Goal: Find specific page/section: Find specific page/section

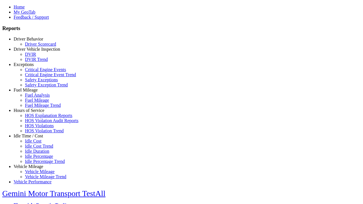
click at [33, 138] on link "Idle Time / Cost" at bounding box center [28, 136] width 29 height 5
click at [37, 143] on link "Idle Cost" at bounding box center [33, 141] width 16 height 5
select select
